Goal: Register for event/course

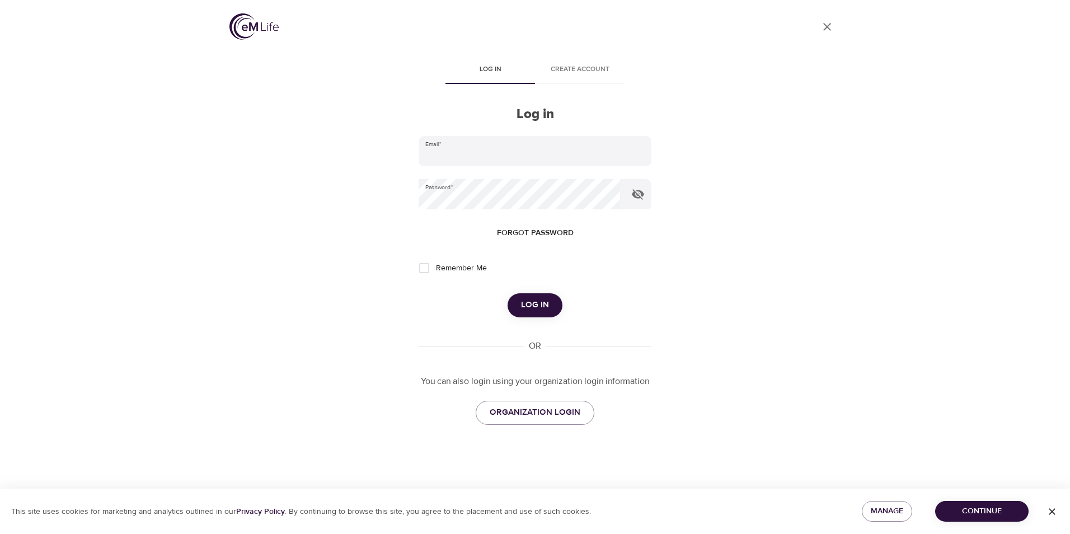
type input "[PERSON_NAME][EMAIL_ADDRESS][PERSON_NAME][DOMAIN_NAME]"
click at [542, 309] on span "Log in" at bounding box center [535, 305] width 28 height 15
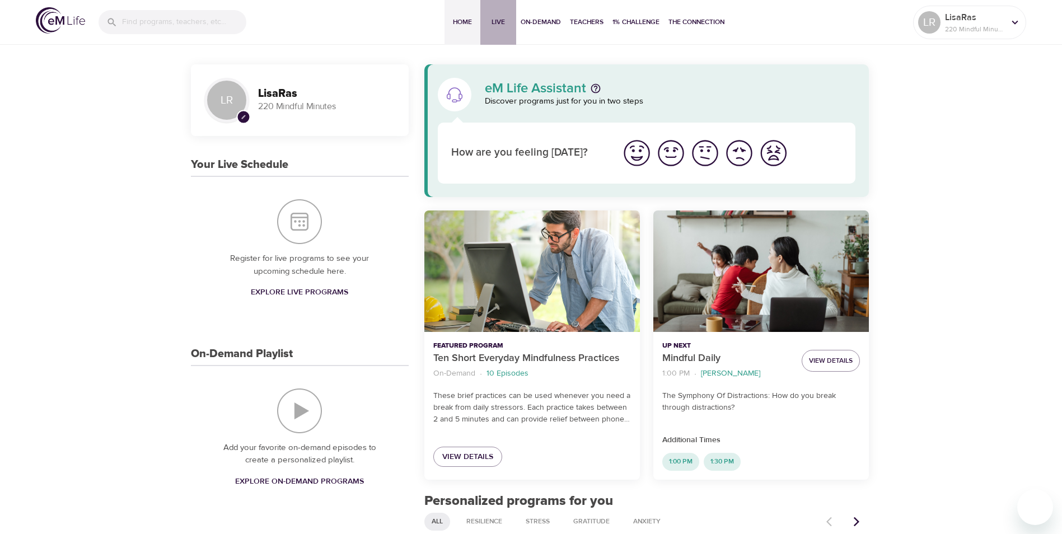
click at [491, 22] on span "Live" at bounding box center [498, 22] width 27 height 12
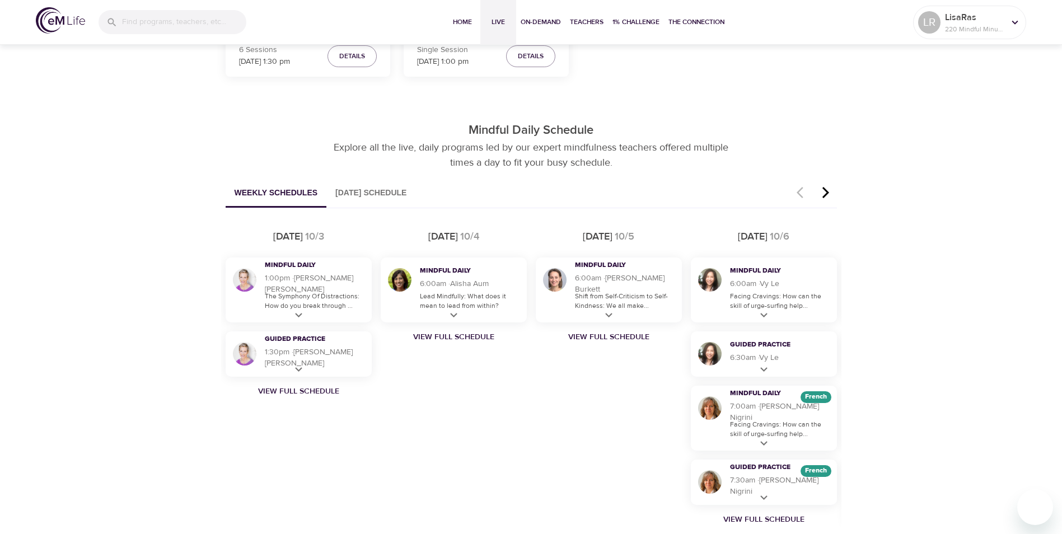
scroll to position [562, 0]
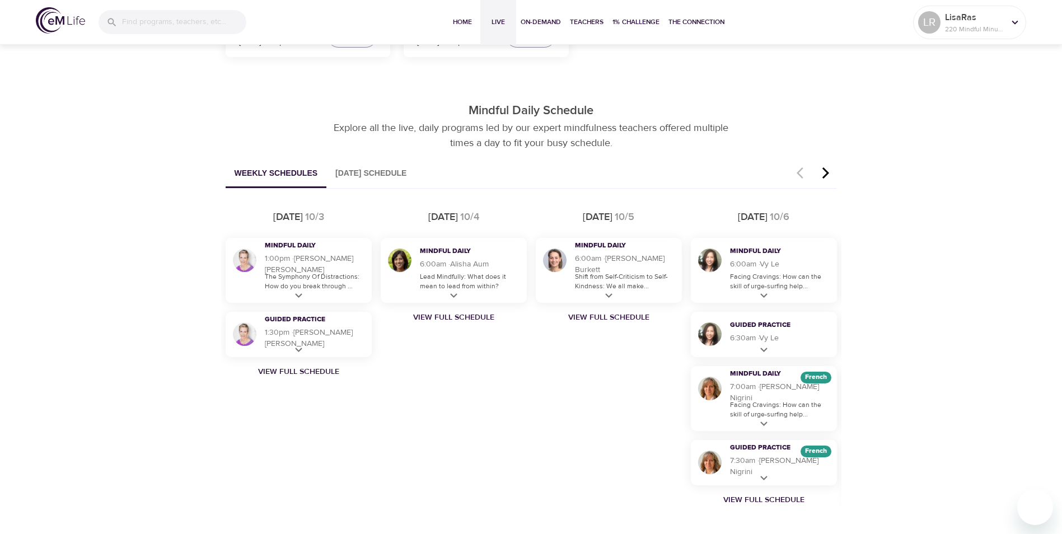
click at [825, 174] on icon "button" at bounding box center [825, 172] width 17 height 13
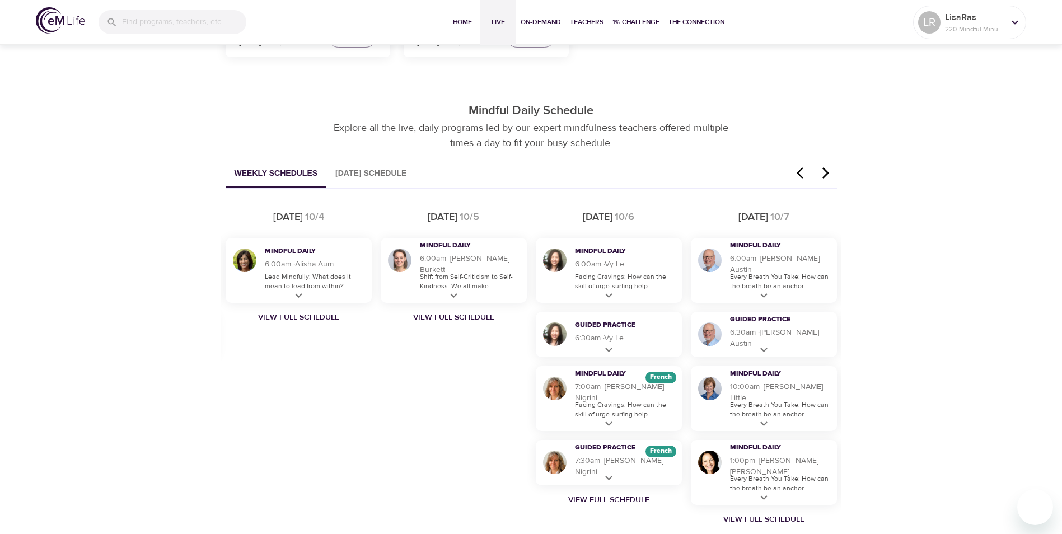
click at [274, 173] on button "Weekly Schedules" at bounding box center [276, 174] width 101 height 29
click at [622, 500] on link "View Full Schedule" at bounding box center [608, 499] width 155 height 11
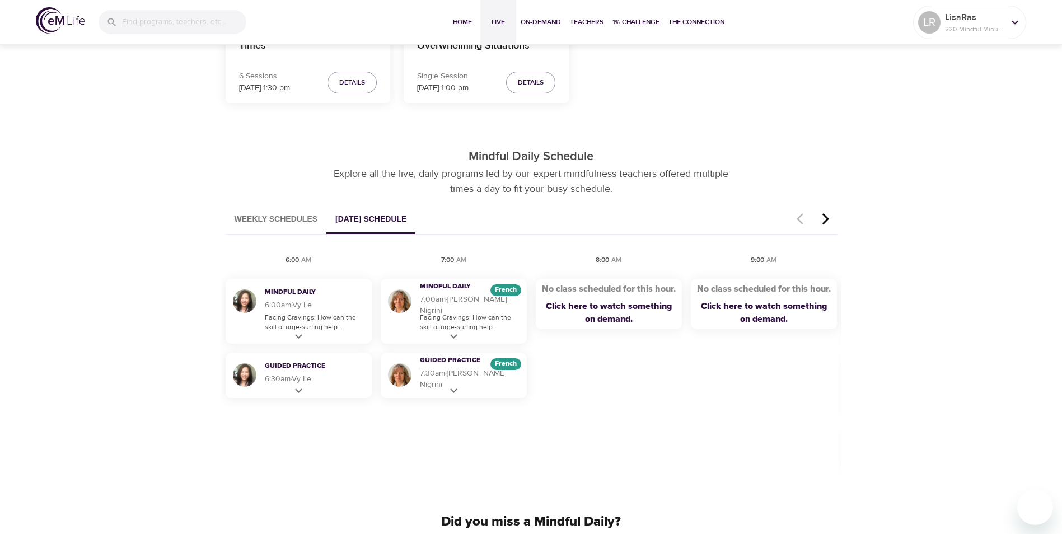
scroll to position [539, 0]
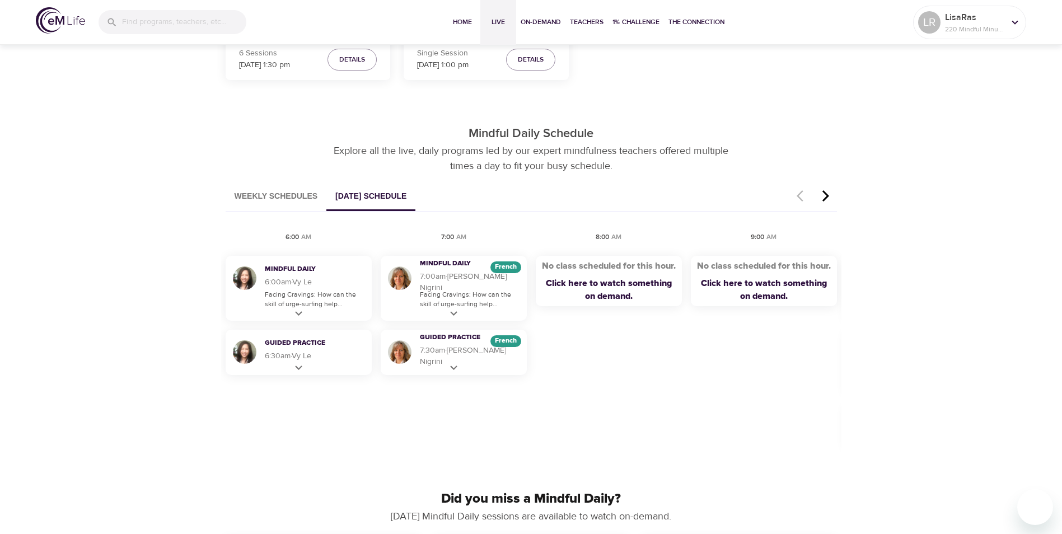
click at [824, 195] on icon "button" at bounding box center [825, 195] width 17 height 13
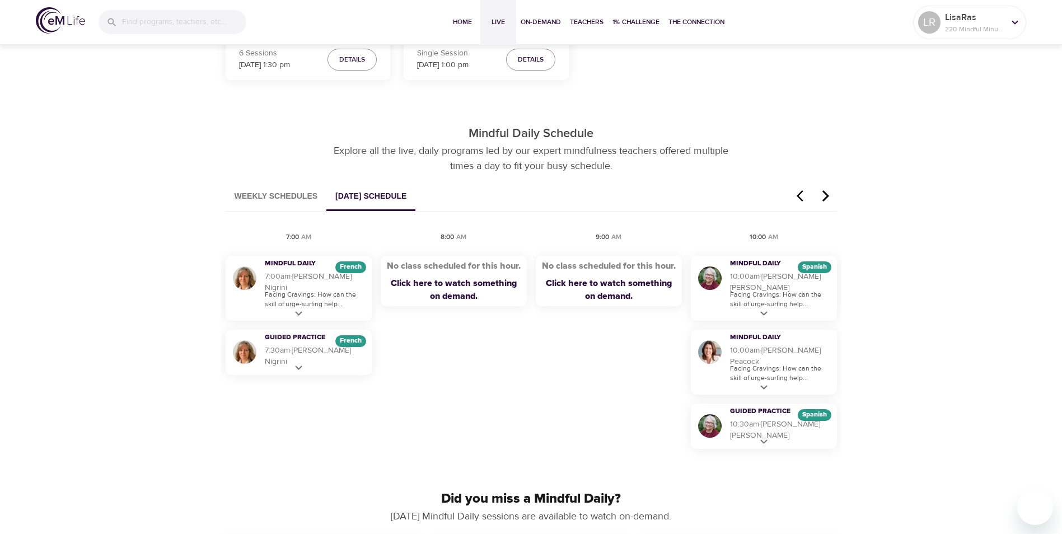
click at [824, 195] on icon "button" at bounding box center [825, 195] width 17 height 13
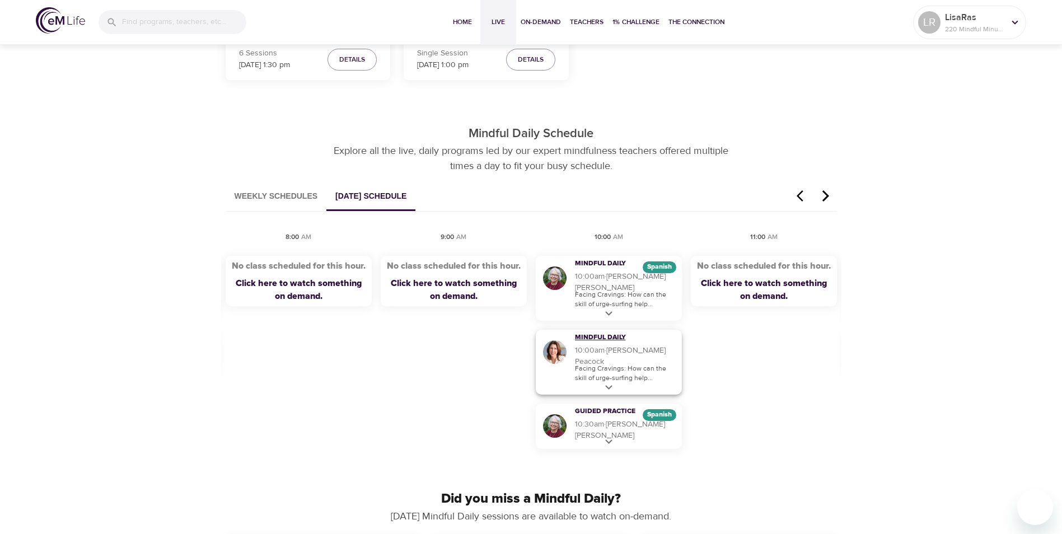
click at [607, 343] on h3 "Mindful Daily" at bounding box center [618, 338] width 87 height 10
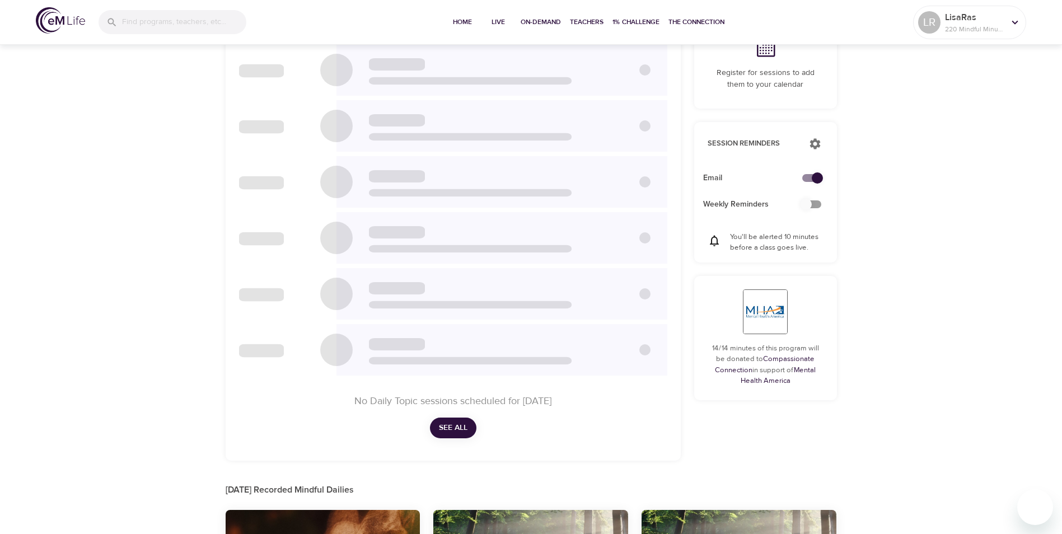
checkbox input "true"
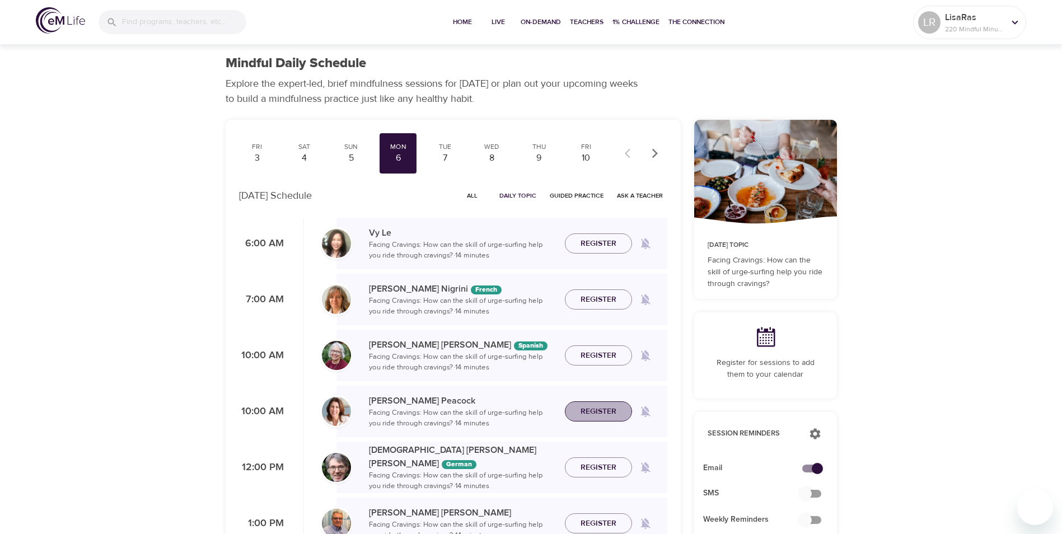
click at [606, 409] on span "Register" at bounding box center [598, 412] width 36 height 14
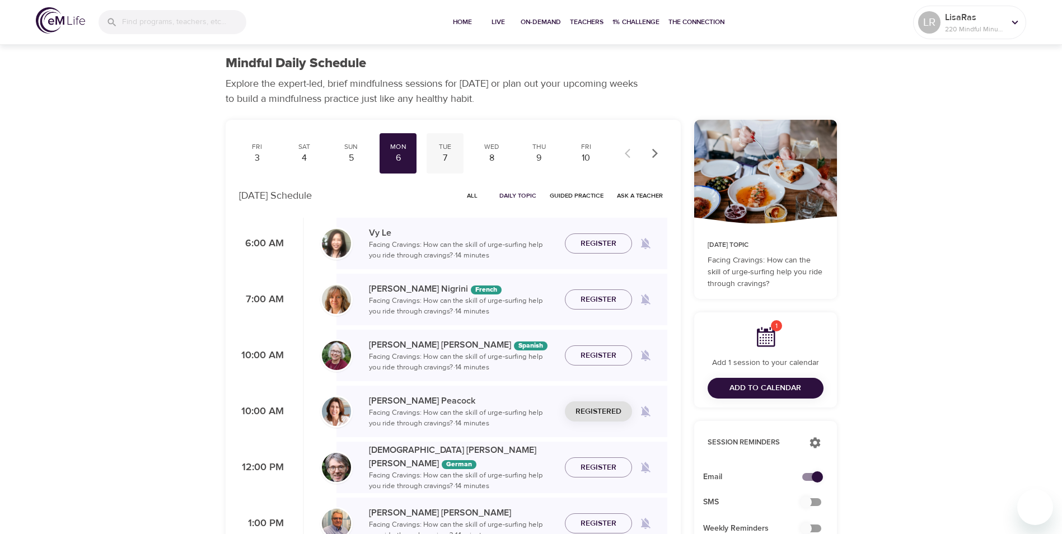
click at [445, 153] on div "7" at bounding box center [445, 158] width 28 height 13
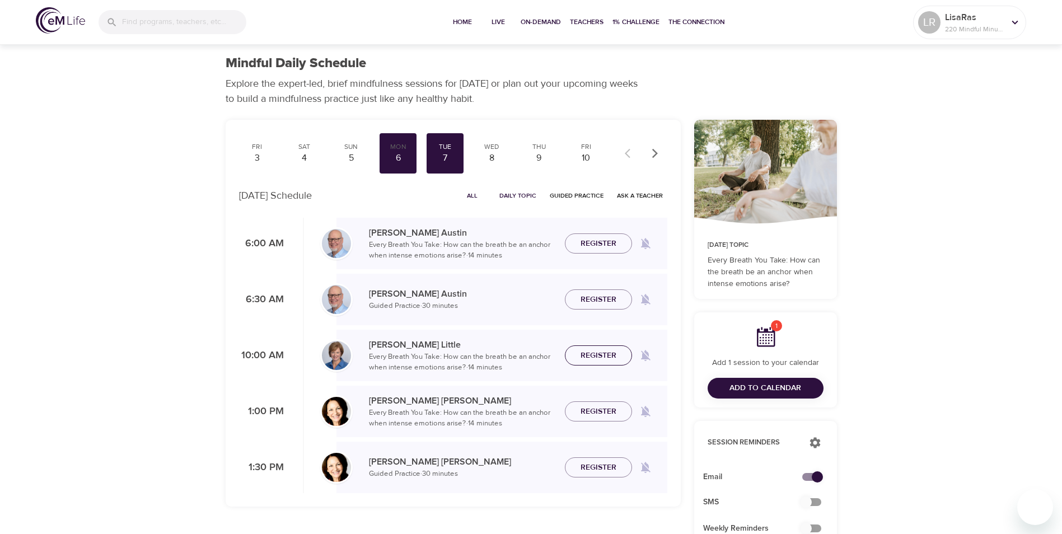
click at [601, 357] on span "Register" at bounding box center [598, 356] width 36 height 14
click at [493, 158] on div "8" at bounding box center [492, 158] width 28 height 13
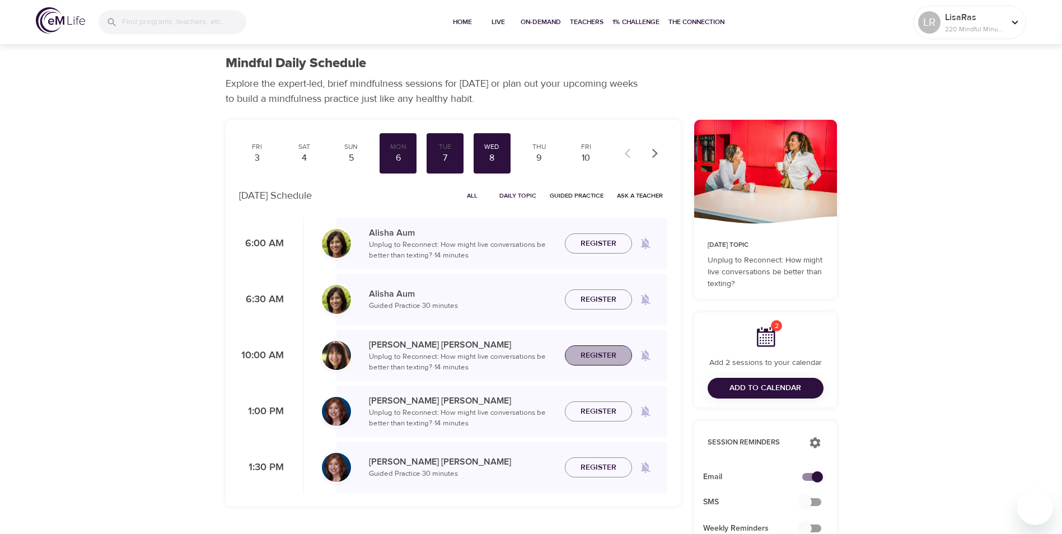
click at [604, 358] on span "Register" at bounding box center [598, 356] width 36 height 14
click at [1012, 27] on icon at bounding box center [1015, 22] width 12 height 12
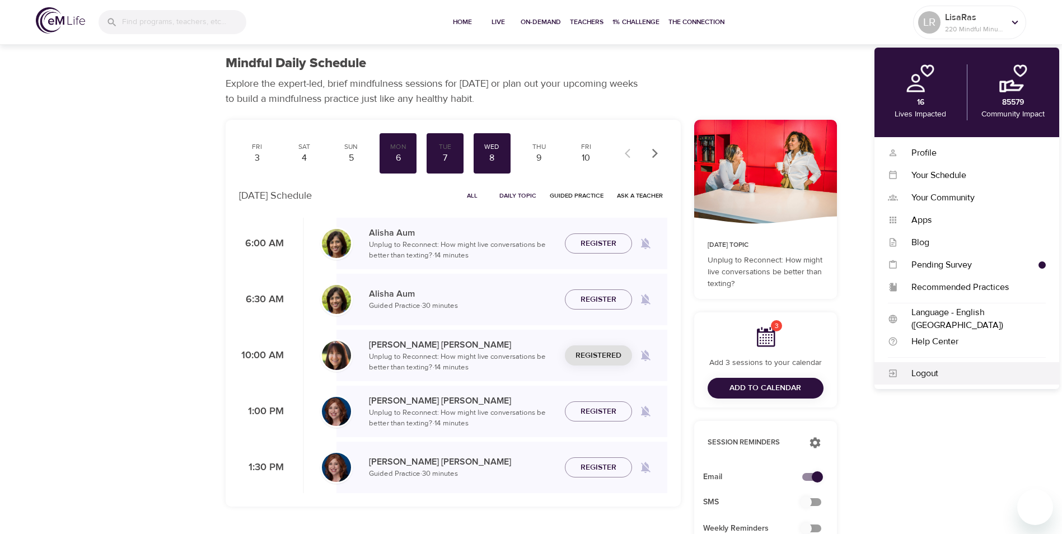
click at [940, 373] on div "Logout" at bounding box center [972, 373] width 148 height 13
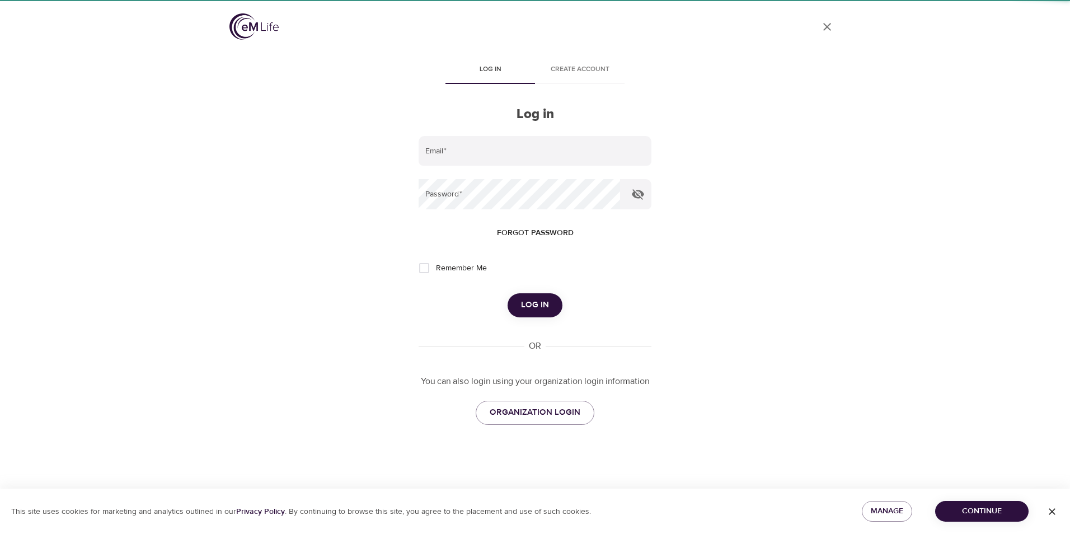
type input "[PERSON_NAME][EMAIL_ADDRESS][PERSON_NAME][DOMAIN_NAME]"
